Goal: Task Accomplishment & Management: Manage account settings

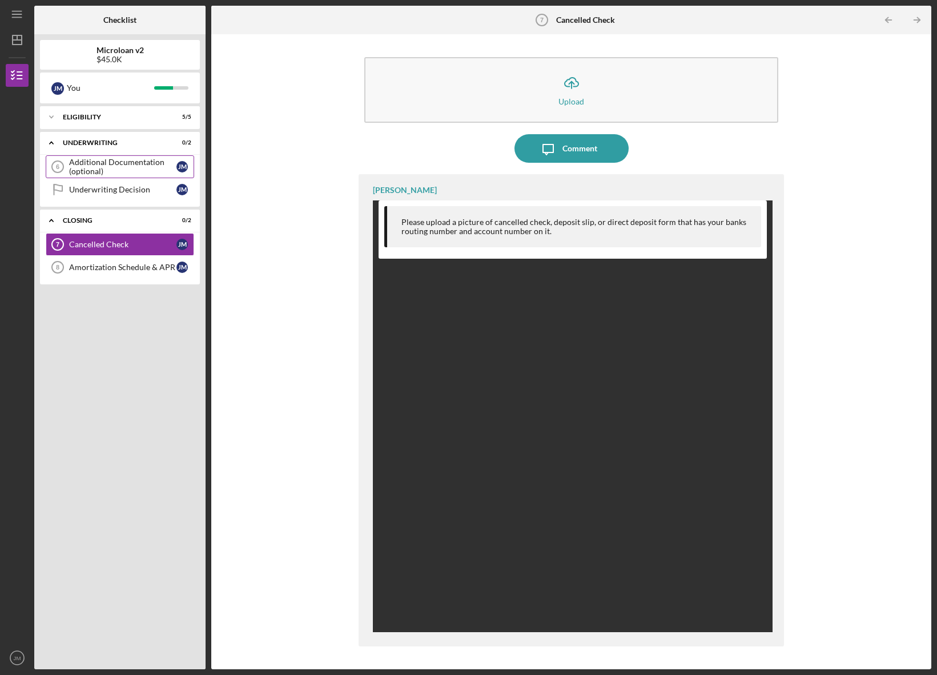
click at [148, 171] on div "Additional Documentation (optional)" at bounding box center [122, 167] width 107 height 18
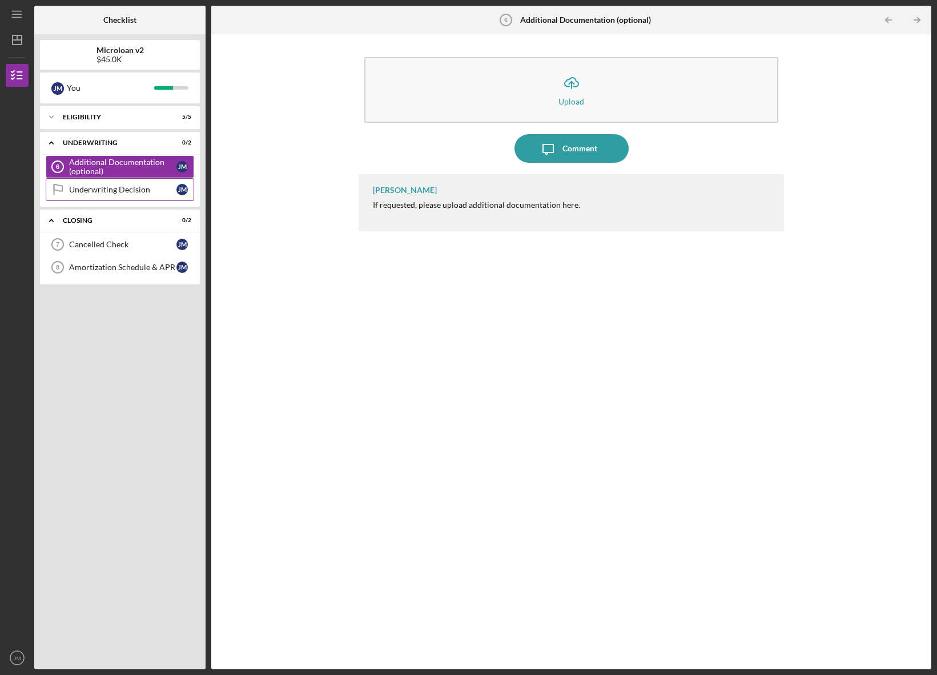
click at [127, 187] on div "Underwriting Decision" at bounding box center [122, 189] width 107 height 9
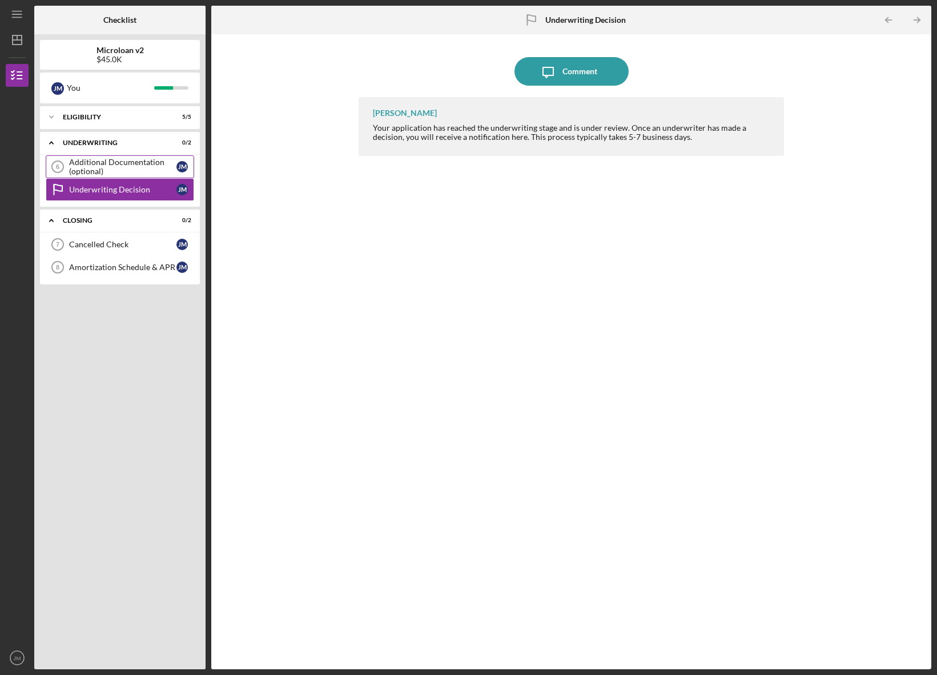
click at [125, 171] on div "Additional Documentation (optional)" at bounding box center [122, 167] width 107 height 18
